Goal: Find specific page/section: Find specific page/section

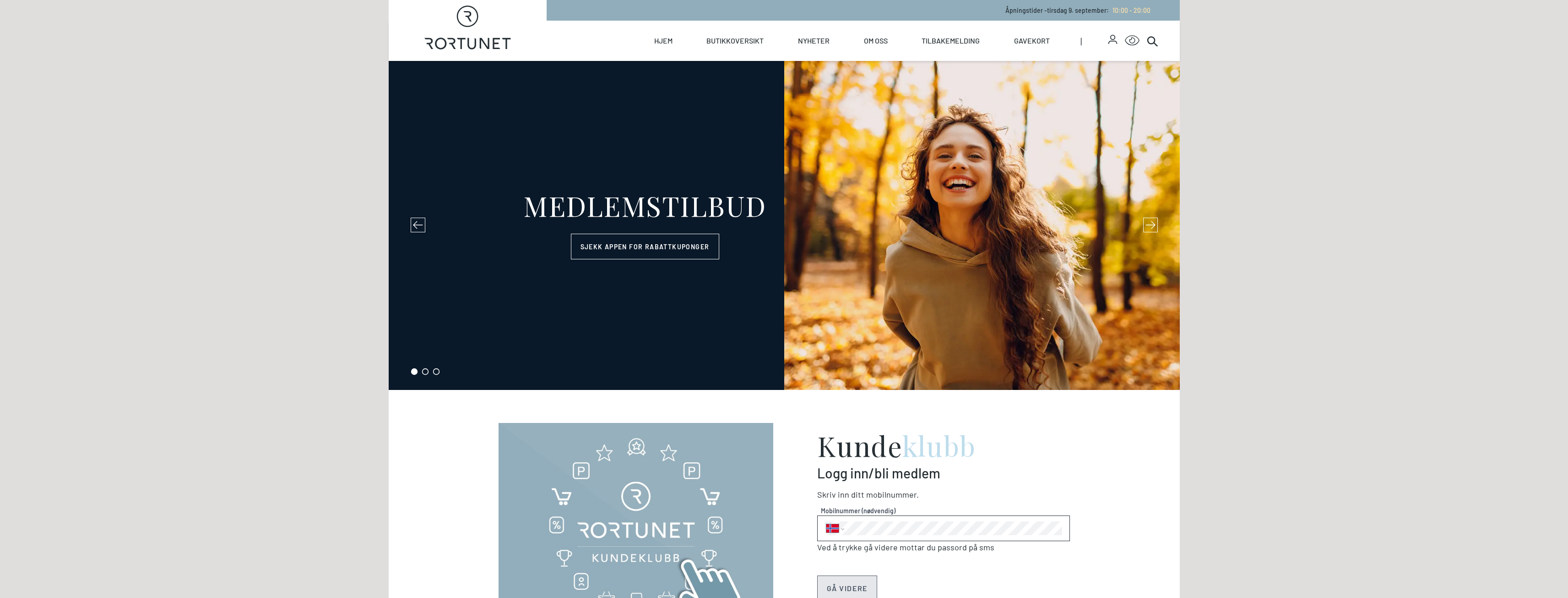
select select "NO"
click at [755, 75] on link "Butikker" at bounding box center [748, 74] width 91 height 26
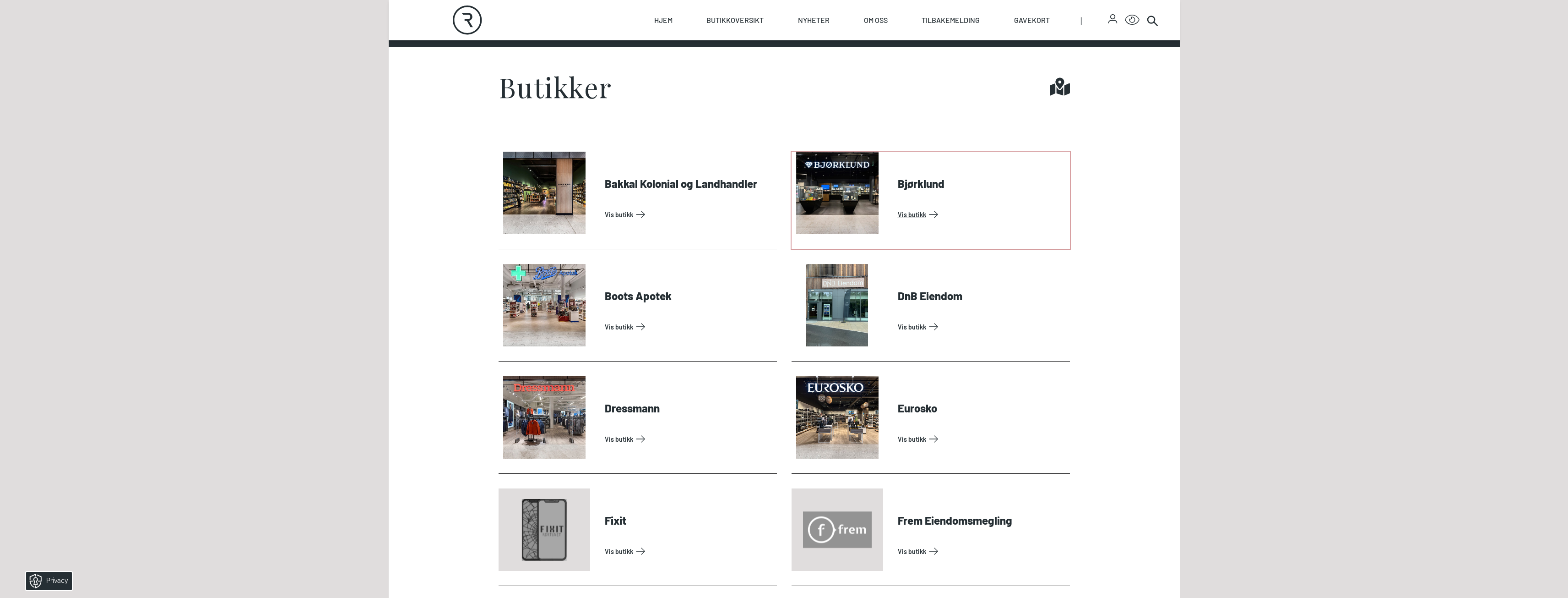
click at [916, 215] on link "Vis butikk" at bounding box center [982, 214] width 169 height 15
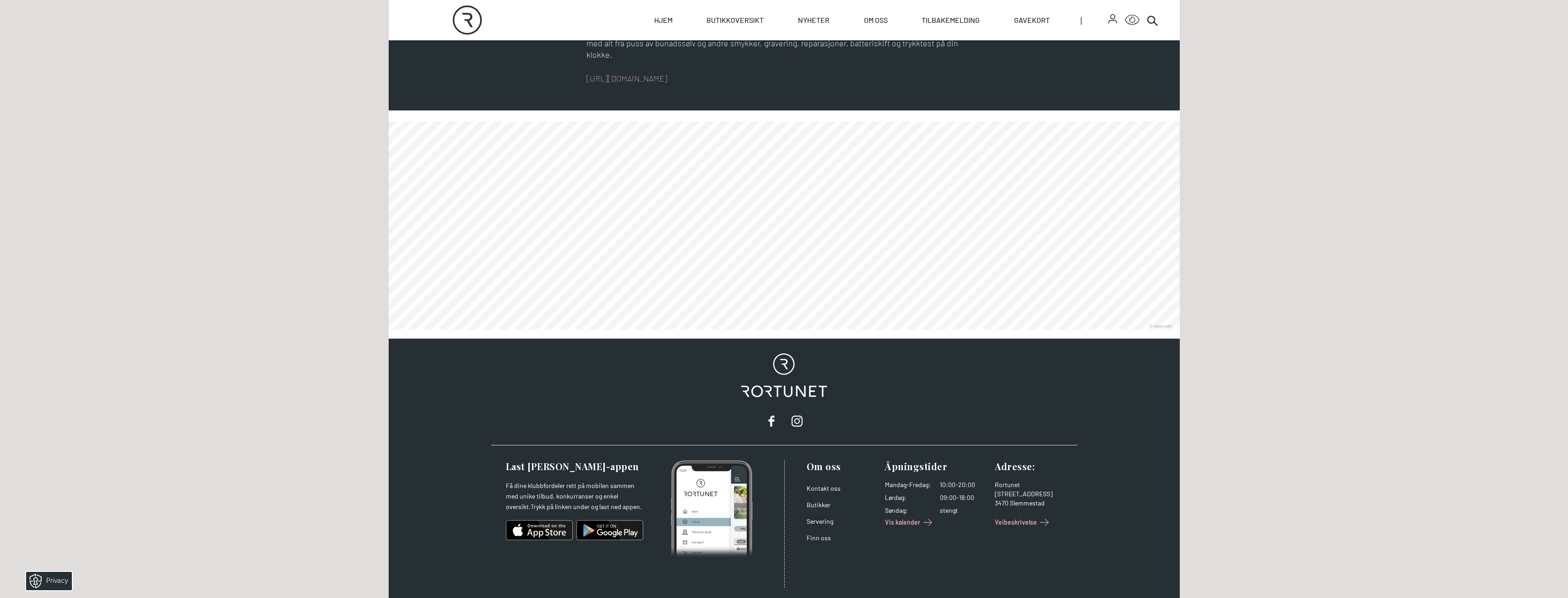
scroll to position [596, 0]
